Goal: Task Accomplishment & Management: Complete application form

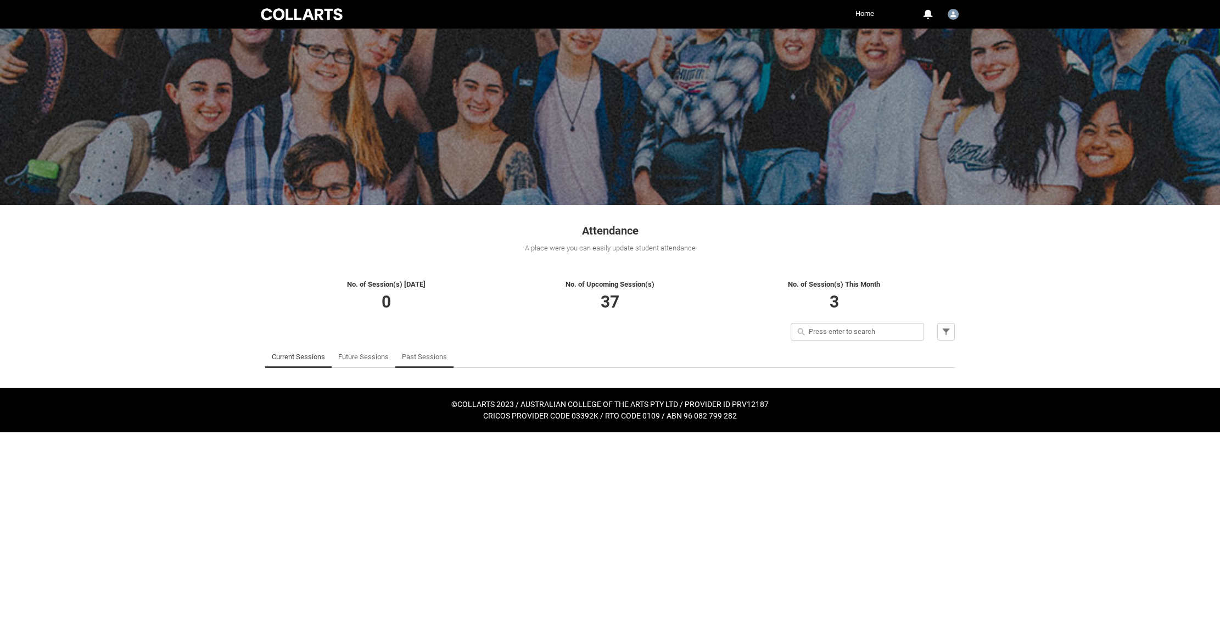
click at [430, 355] on link "Past Sessions" at bounding box center [424, 357] width 45 height 22
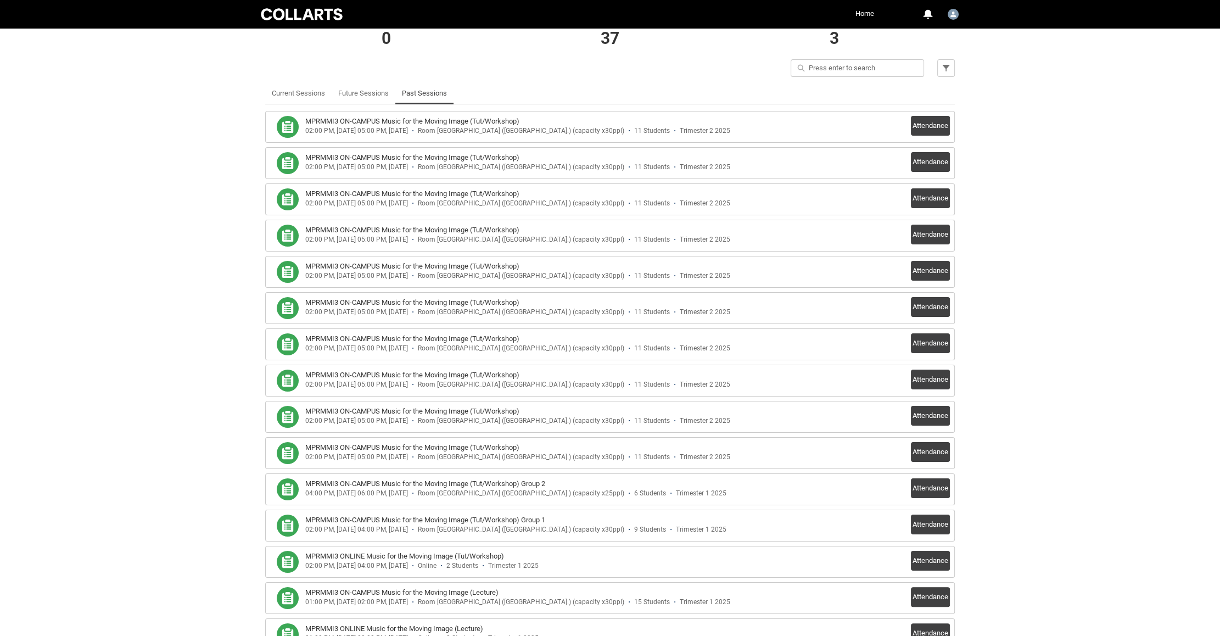
scroll to position [262, 0]
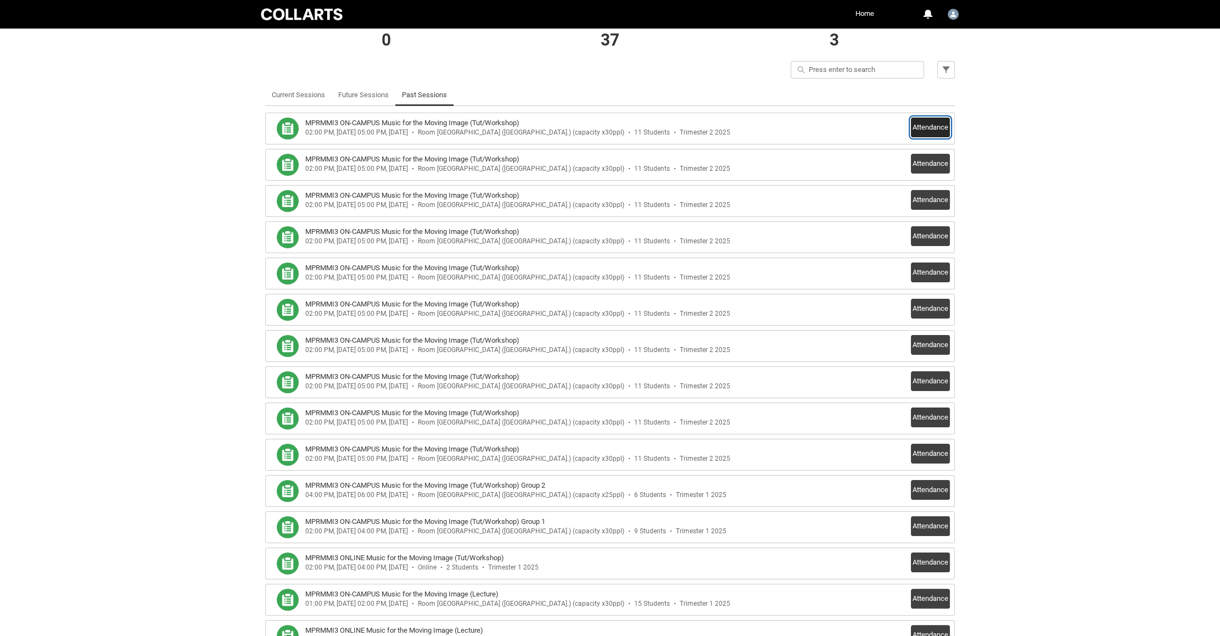
click at [926, 128] on button "Attendance" at bounding box center [930, 128] width 39 height 20
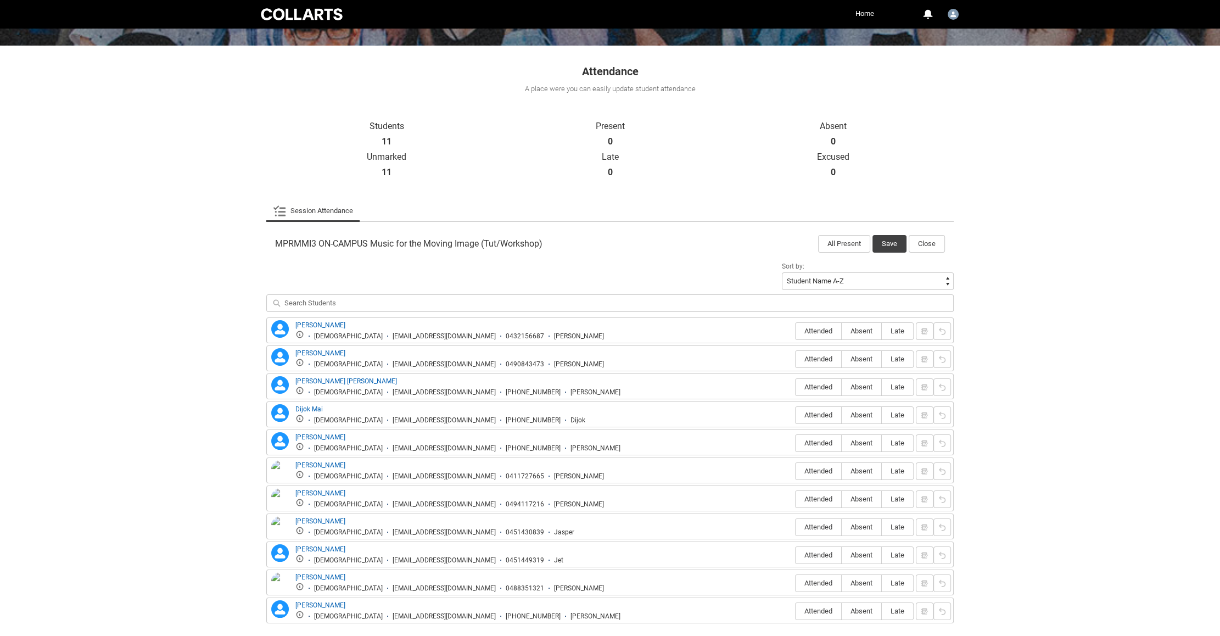
scroll to position [159, 0]
click at [809, 328] on span "Attended" at bounding box center [819, 331] width 46 height 8
click at [796, 331] on input "Attended" at bounding box center [795, 331] width 1 height 1
type lightning-radio-group "Attended"
radio input "true"
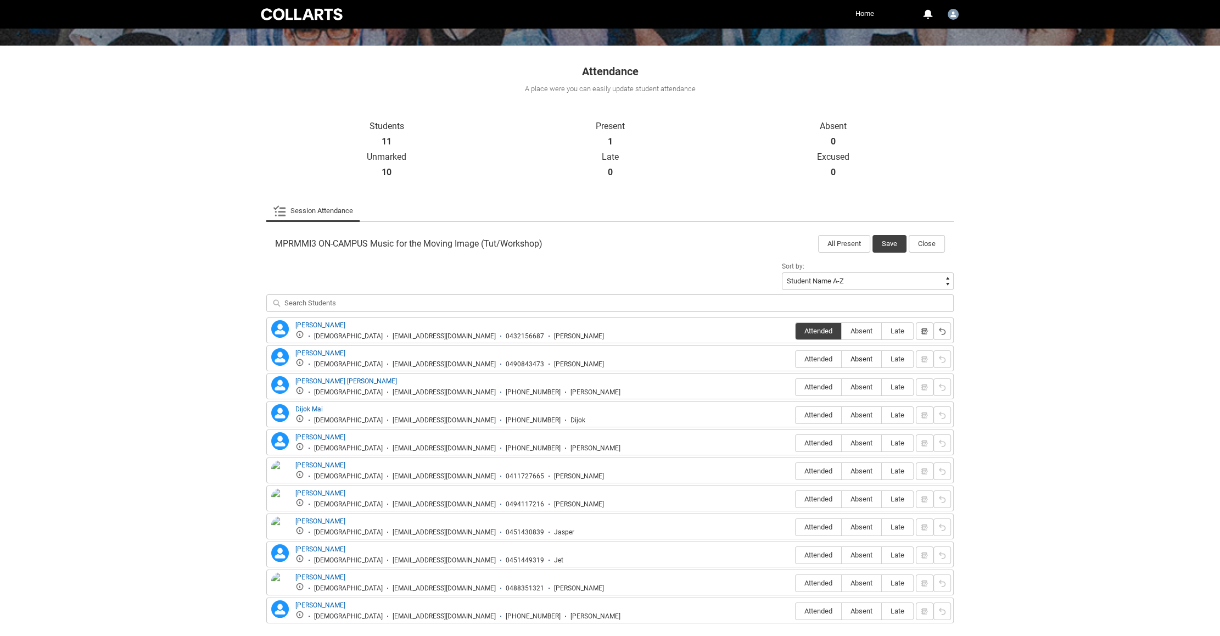
click at [849, 355] on span "Absent" at bounding box center [862, 359] width 40 height 8
click at [842, 359] on input "Absent" at bounding box center [841, 359] width 1 height 1
type lightning-radio-group "Absent"
radio input "true"
click at [827, 388] on span "Attended" at bounding box center [819, 387] width 46 height 8
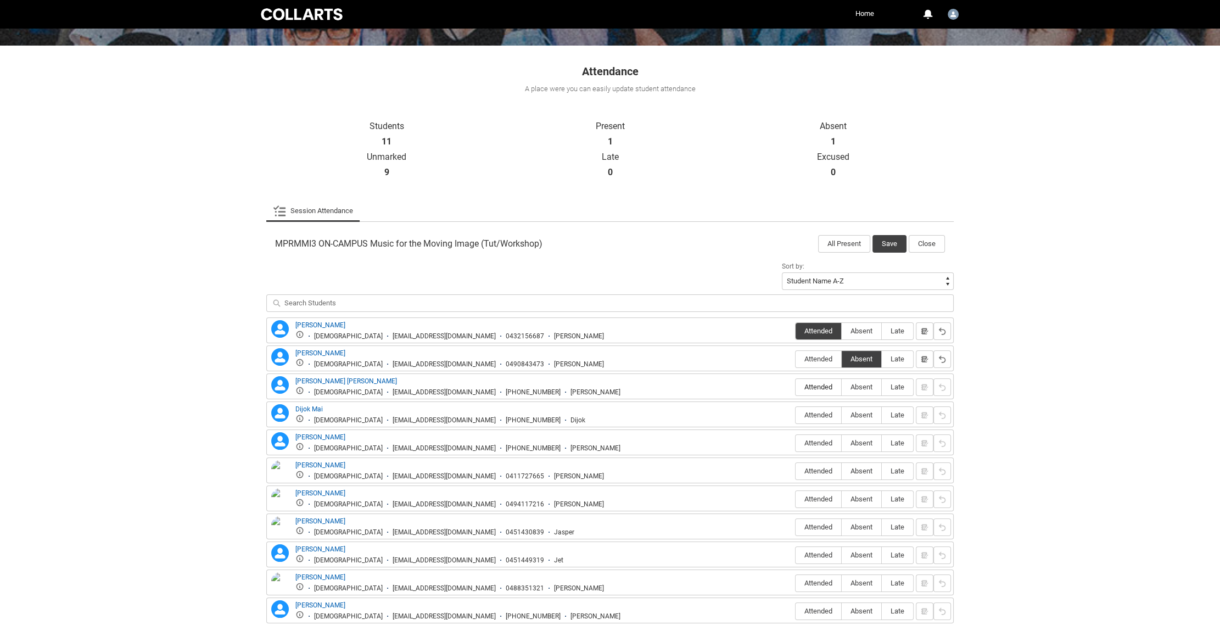
click at [796, 387] on input "Attended" at bounding box center [795, 387] width 1 height 1
type lightning-radio-group "Attended"
radio input "true"
click at [816, 412] on span "Attended" at bounding box center [819, 415] width 46 height 8
click at [796, 415] on input "Attended" at bounding box center [795, 415] width 1 height 1
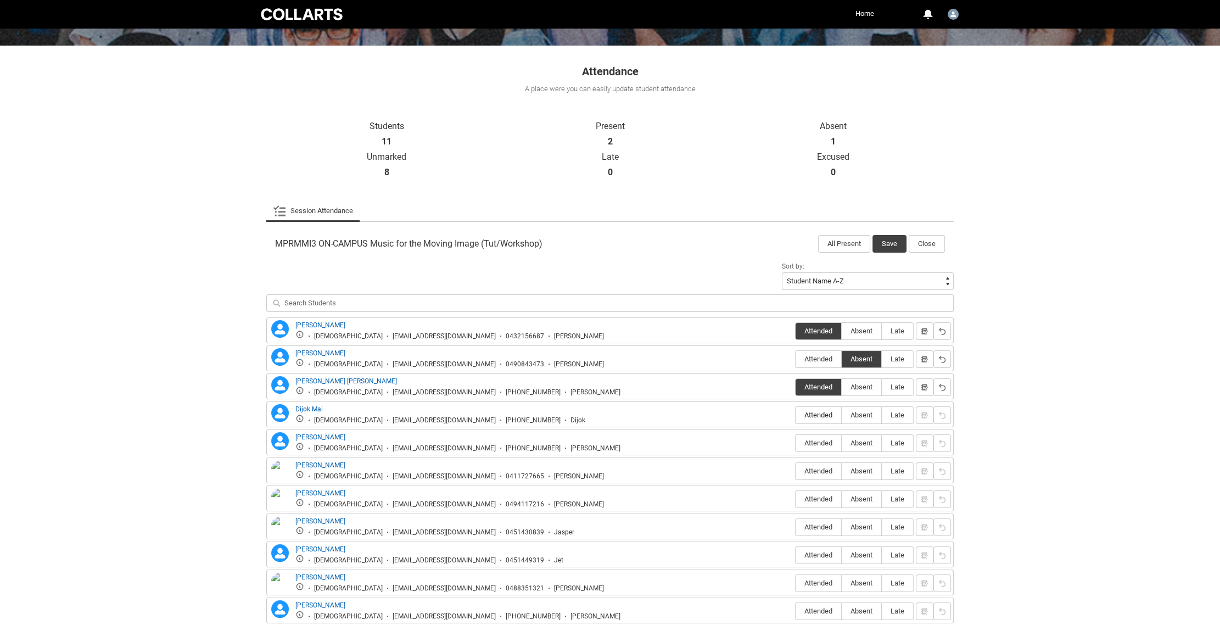
type lightning-radio-group "Attended"
radio input "true"
click at [814, 442] on span "Attended" at bounding box center [819, 443] width 46 height 8
click at [796, 443] on input "Attended" at bounding box center [795, 443] width 1 height 1
type lightning-radio-group "Attended"
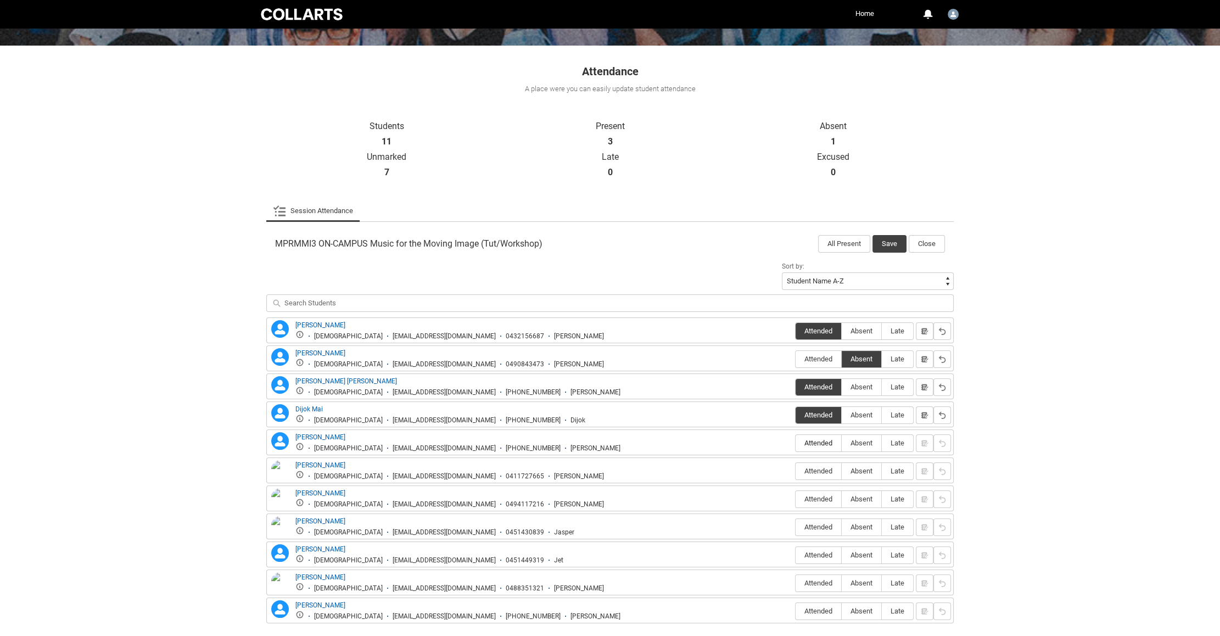
radio input "true"
click at [862, 468] on span "Absent" at bounding box center [862, 471] width 40 height 8
click at [842, 471] on input "Absent" at bounding box center [841, 471] width 1 height 1
type lightning-radio-group "Absent"
radio input "true"
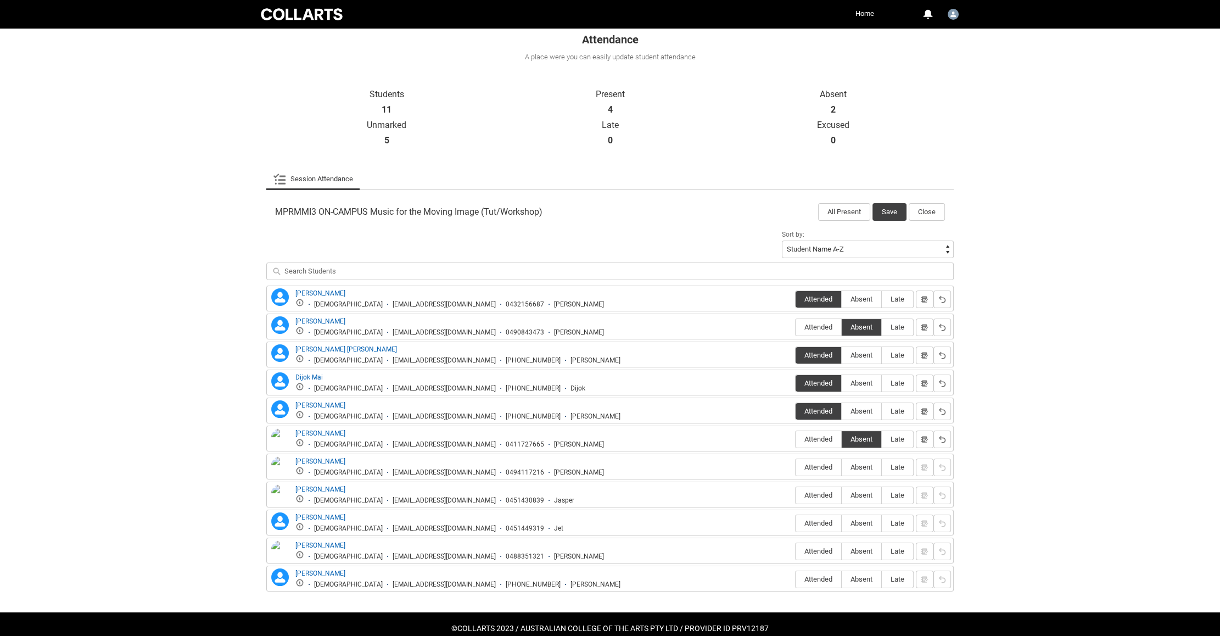
scroll to position [210, 0]
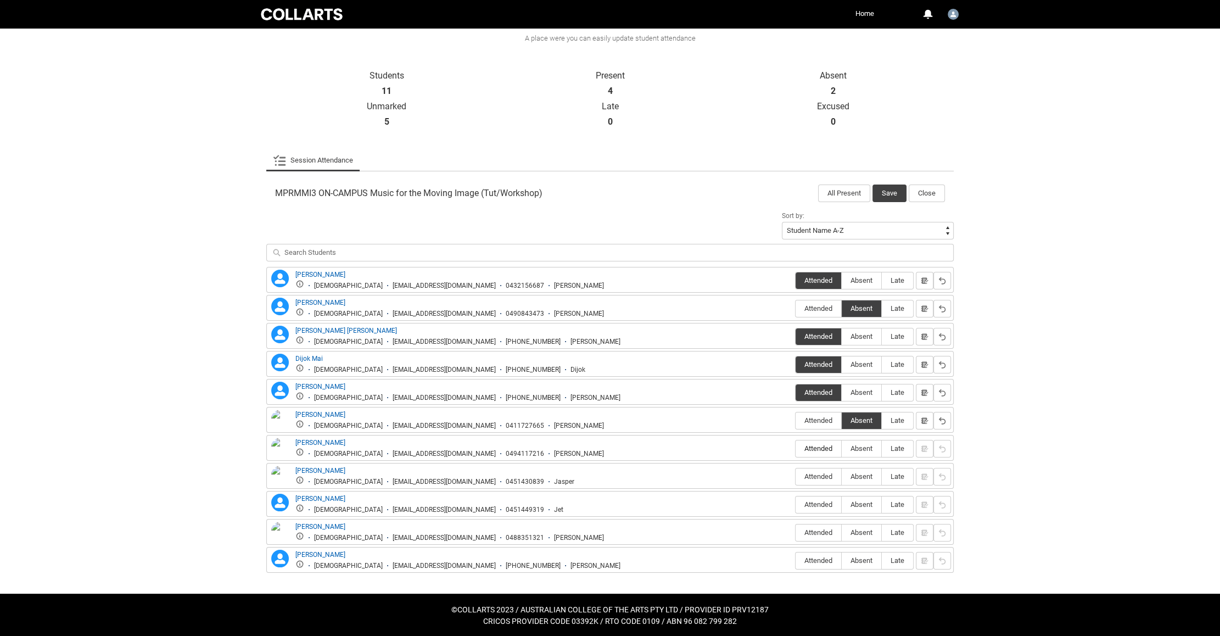
click at [825, 449] on span "Attended" at bounding box center [819, 448] width 46 height 8
click at [796, 449] on input "Attended" at bounding box center [795, 448] width 1 height 1
type lightning-radio-group "Attended"
radio input "true"
click at [819, 474] on span "Attended" at bounding box center [819, 476] width 46 height 8
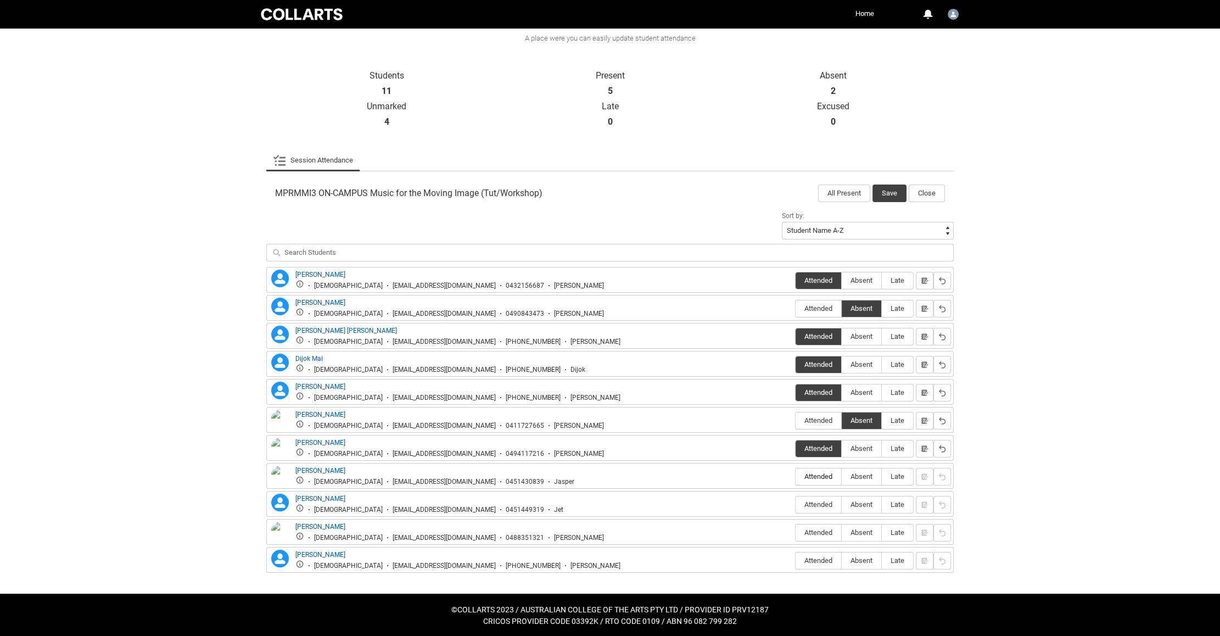
click at [796, 476] on input "Attended" at bounding box center [795, 476] width 1 height 1
type lightning-radio-group "Attended"
radio input "true"
click at [817, 501] on span "Attended" at bounding box center [819, 504] width 46 height 8
click at [796, 504] on input "Attended" at bounding box center [795, 504] width 1 height 1
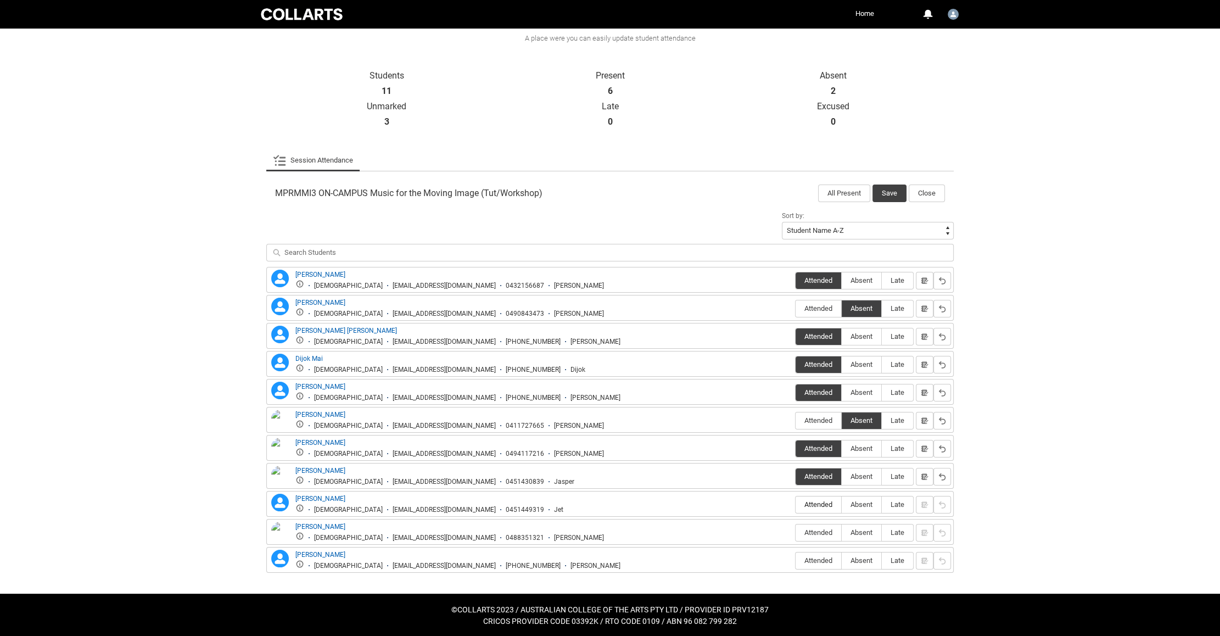
type lightning-radio-group "Attended"
radio input "true"
drag, startPoint x: 854, startPoint y: 532, endPoint x: 860, endPoint y: 528, distance: 6.7
click at [858, 529] on span "Absent" at bounding box center [862, 532] width 40 height 8
click at [842, 532] on input "Absent" at bounding box center [841, 532] width 1 height 1
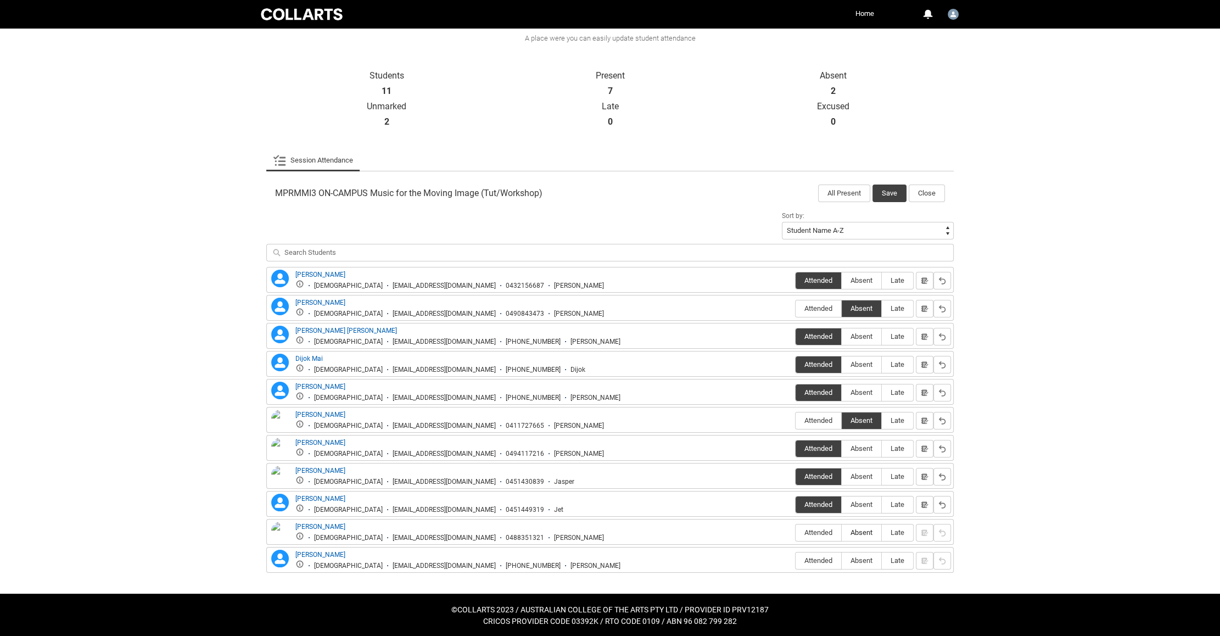
type lightning-radio-group "Absent"
radio input "true"
click at [859, 559] on span "Absent" at bounding box center [862, 560] width 40 height 8
click at [842, 560] on input "Absent" at bounding box center [841, 560] width 1 height 1
type lightning-radio-group "Absent"
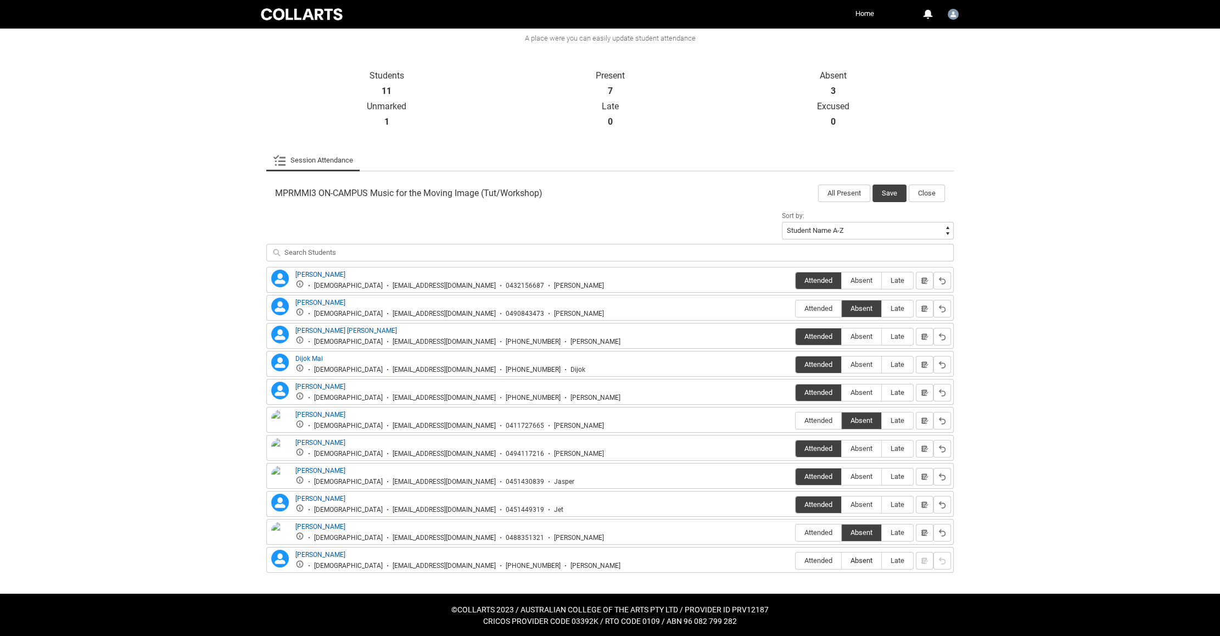
radio input "true"
click at [892, 195] on button "Save" at bounding box center [890, 193] width 34 height 18
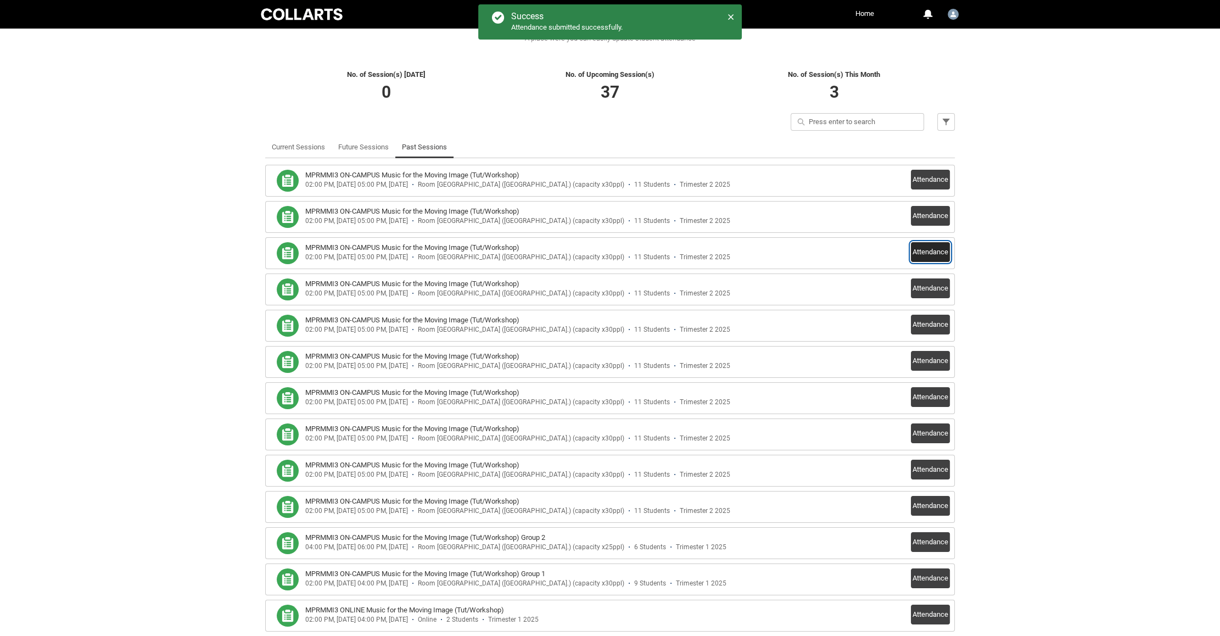
click at [931, 251] on button "Attendance" at bounding box center [930, 252] width 39 height 20
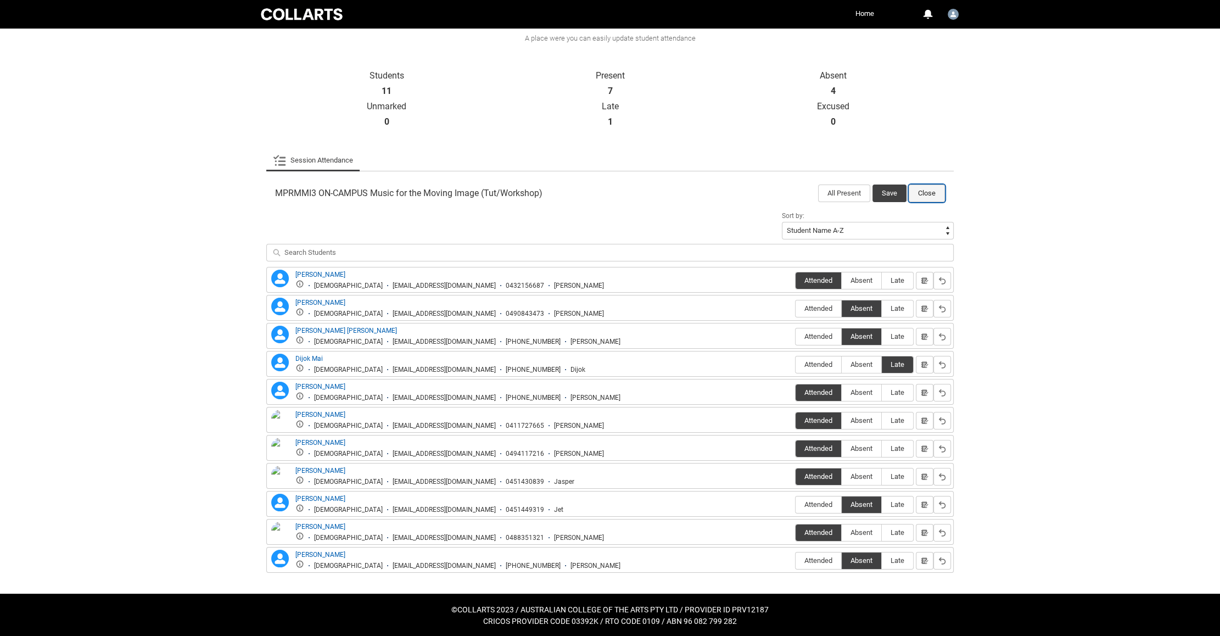
click at [931, 189] on button "Close" at bounding box center [927, 193] width 36 height 18
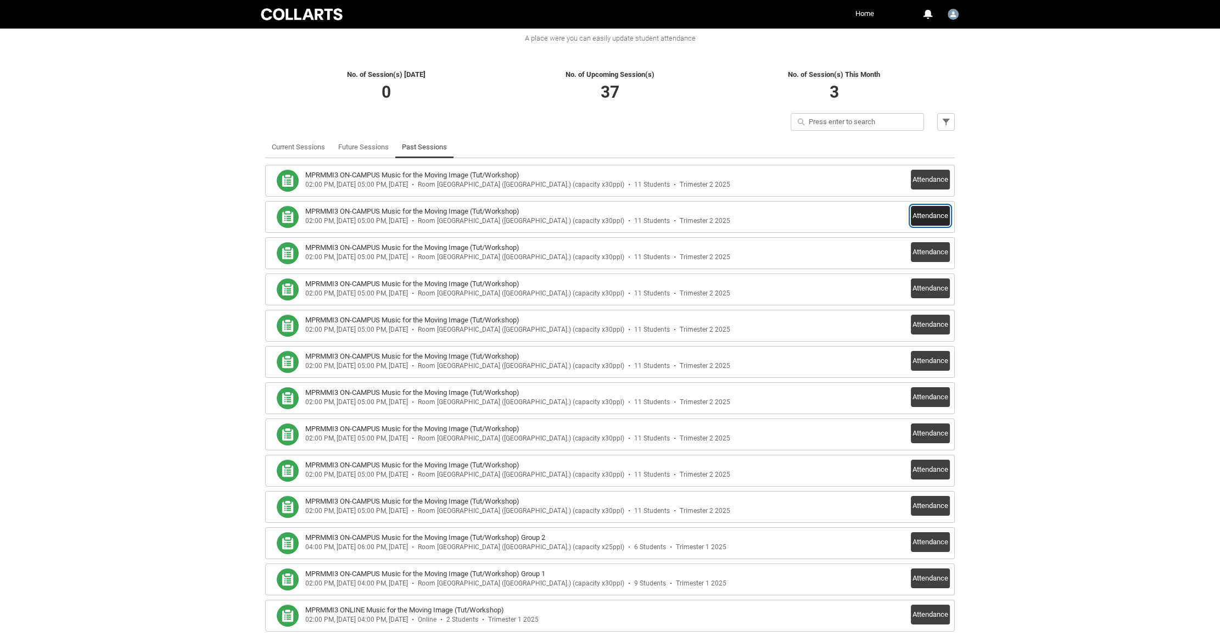
click at [928, 214] on button "Attendance" at bounding box center [930, 216] width 39 height 20
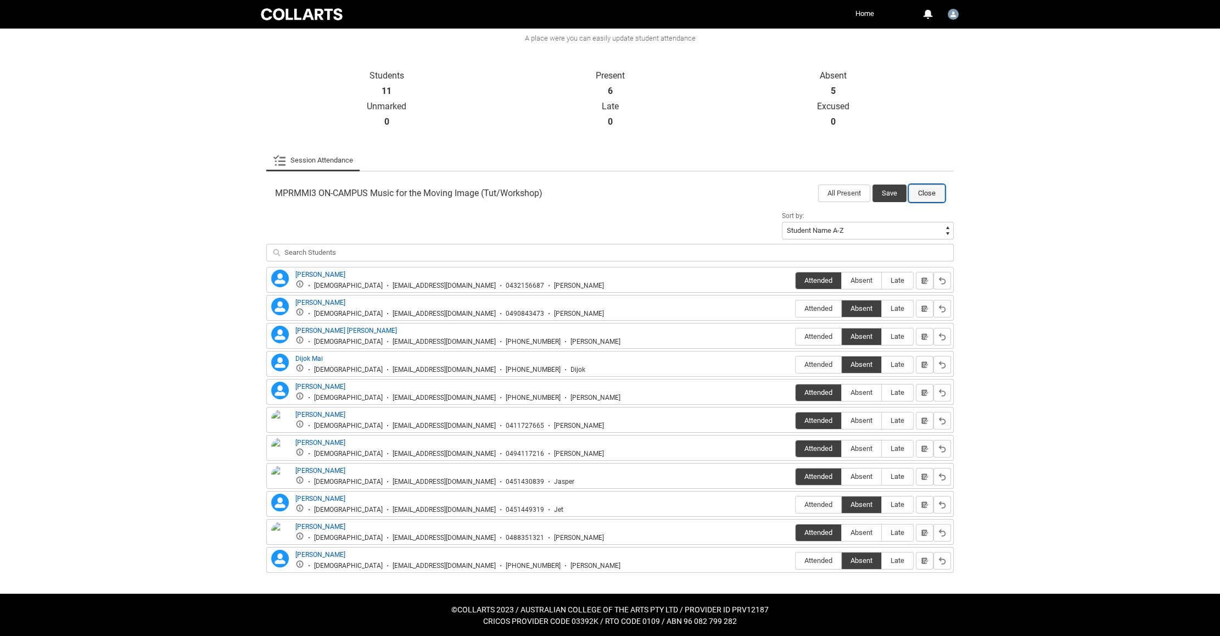
click at [920, 194] on button "Close" at bounding box center [927, 193] width 36 height 18
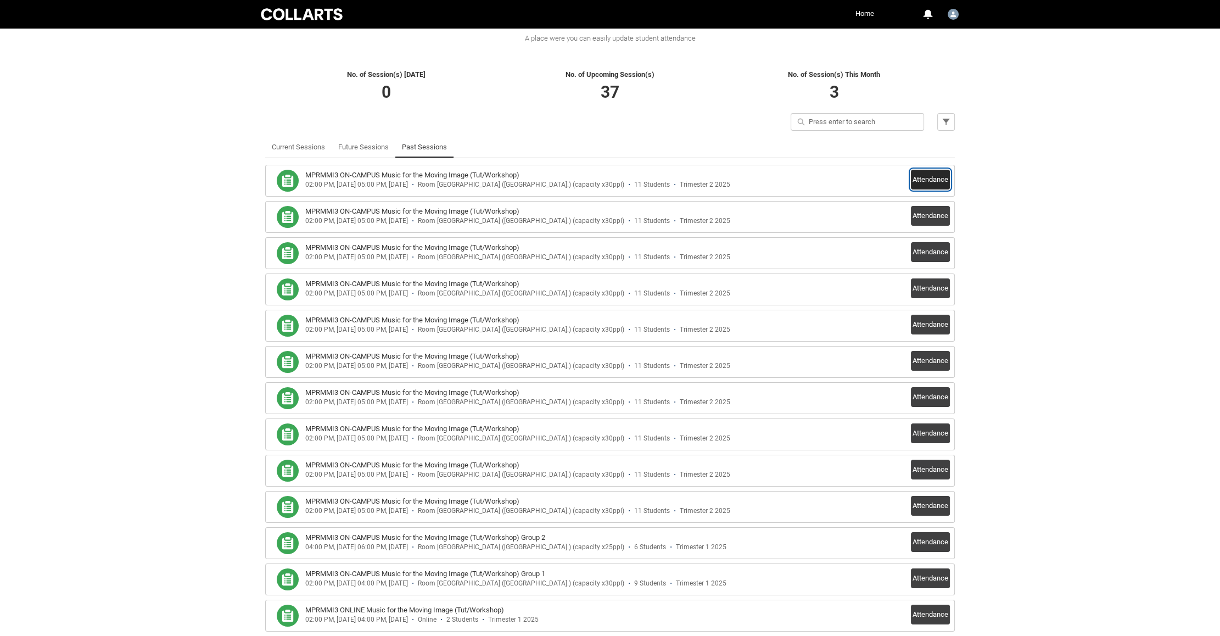
click at [931, 177] on button "Attendance" at bounding box center [930, 180] width 39 height 20
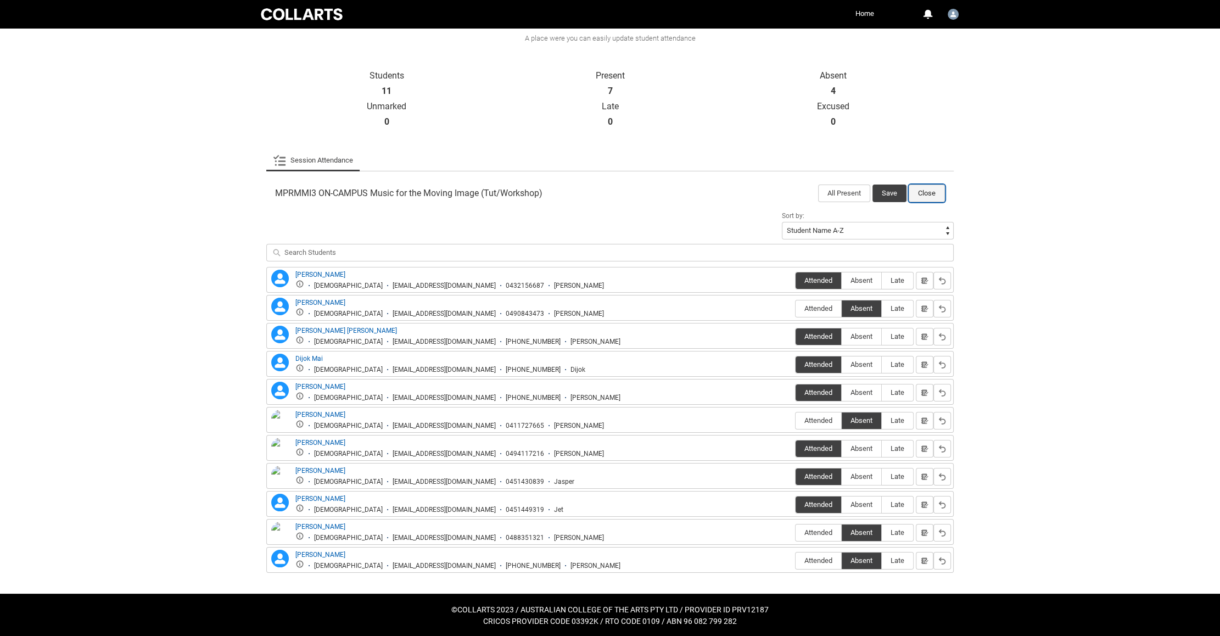
drag, startPoint x: 928, startPoint y: 192, endPoint x: 769, endPoint y: 161, distance: 161.5
click at [929, 191] on button "Close" at bounding box center [927, 193] width 36 height 18
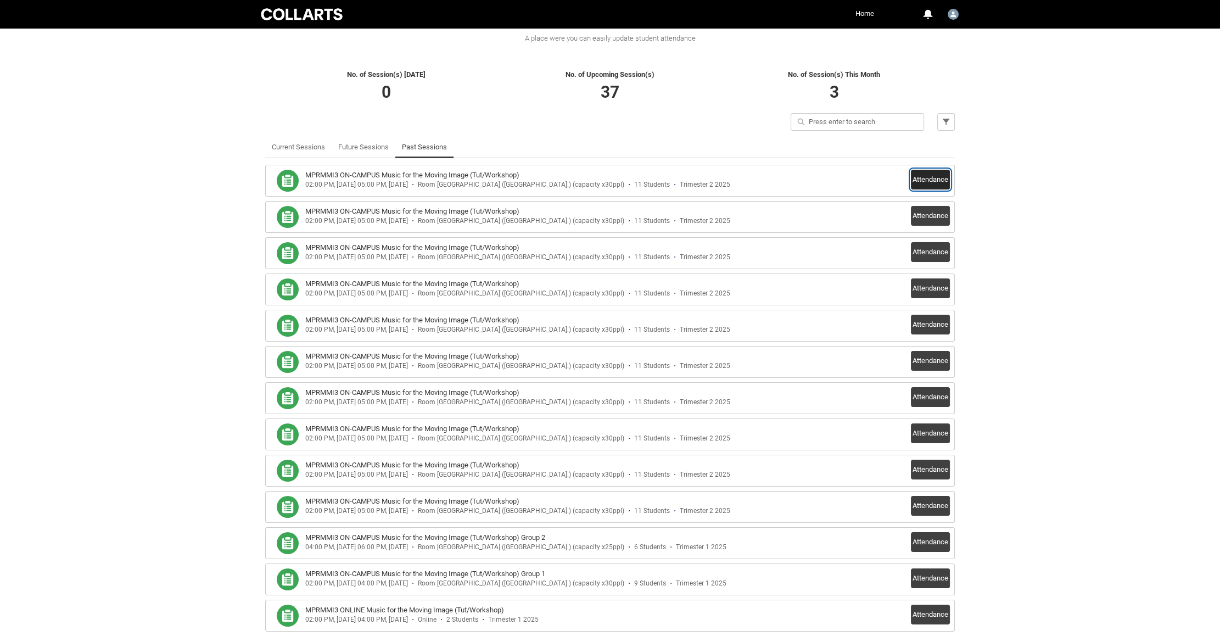
click at [933, 177] on button "Attendance" at bounding box center [930, 180] width 39 height 20
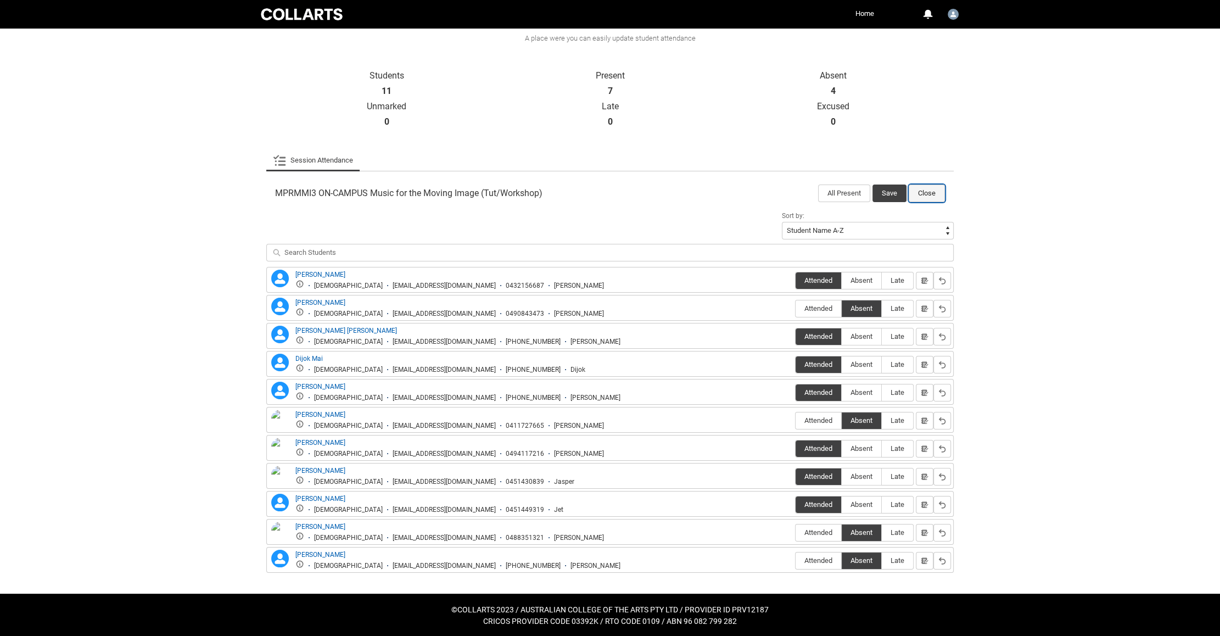
click at [932, 194] on button "Close" at bounding box center [927, 193] width 36 height 18
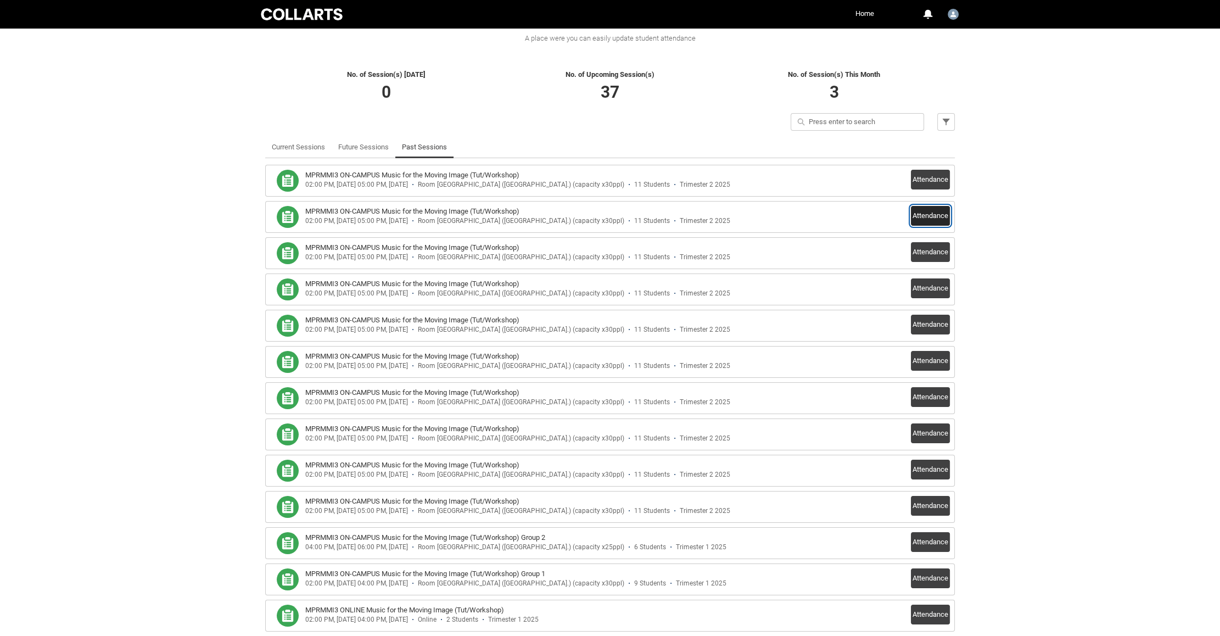
click at [937, 216] on button "Attendance" at bounding box center [930, 216] width 39 height 20
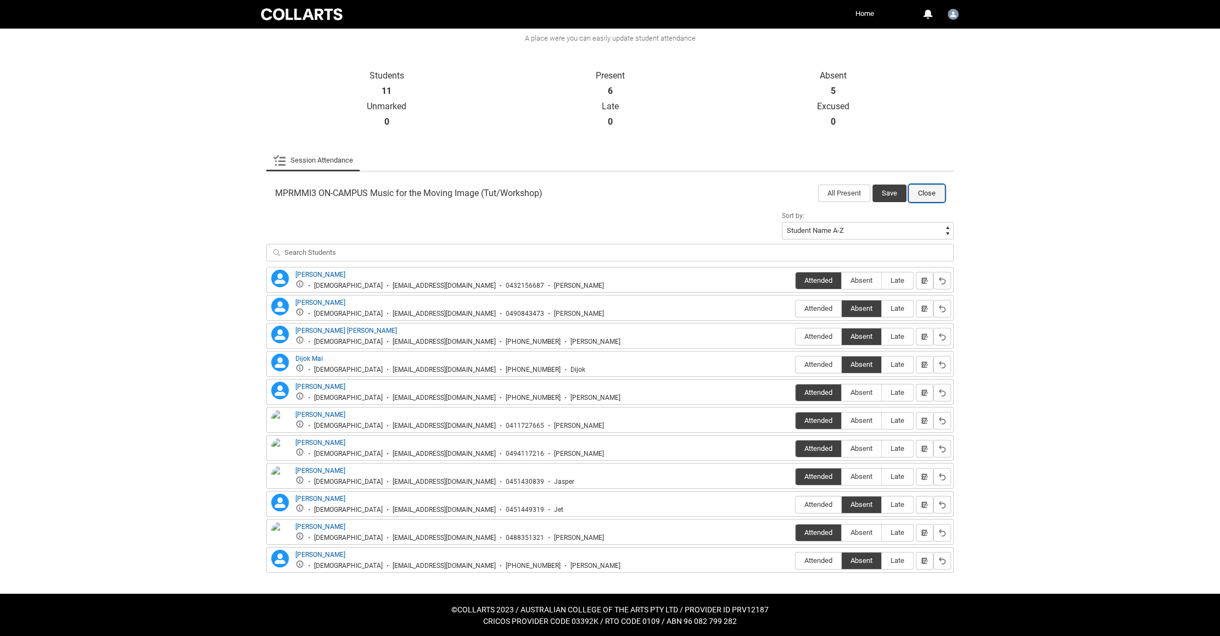
click at [926, 192] on button "Close" at bounding box center [927, 193] width 36 height 18
